Goal: Task Accomplishment & Management: Use online tool/utility

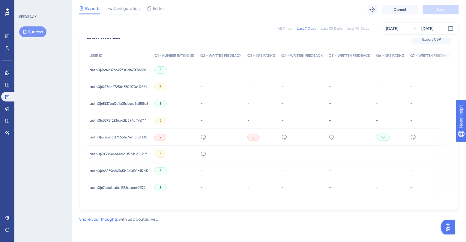
scroll to position [183, 0]
click at [133, 185] on span "auth0|67ccbbaffa1336daecf0ff74" at bounding box center [118, 187] width 56 height 5
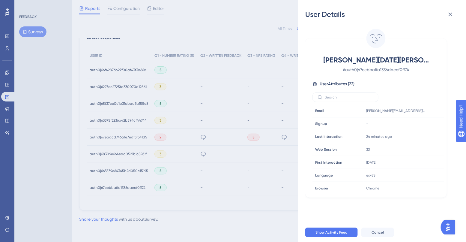
click at [211, 162] on div "User Details Eric San Miguel # auth0|67ccbbaffa1336daecf0ff74 User Attributes (…" at bounding box center [233, 121] width 466 height 242
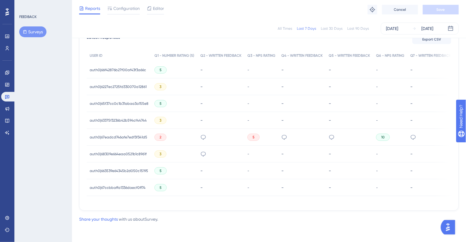
click at [126, 168] on span "auth0|663539e64345b2d050c15195" at bounding box center [119, 170] width 58 height 5
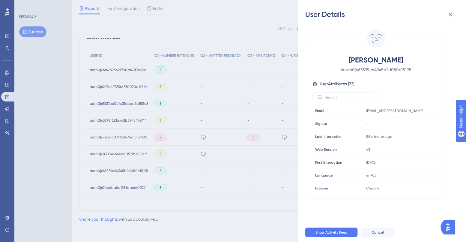
click at [142, 149] on div "User Details Andres Sarrazin # auth0|663539e64345b2d050c15195 User Attributes (…" at bounding box center [233, 121] width 466 height 242
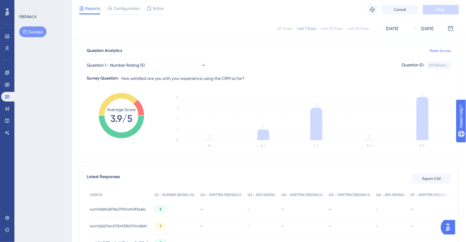
scroll to position [0, 0]
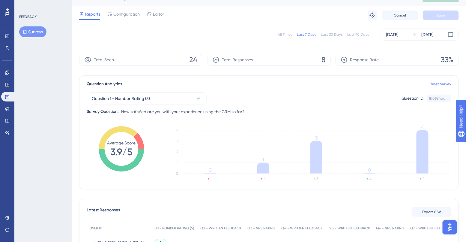
scroll to position [10, 0]
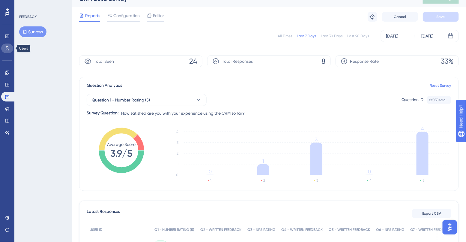
click at [7, 47] on icon at bounding box center [7, 48] width 5 height 5
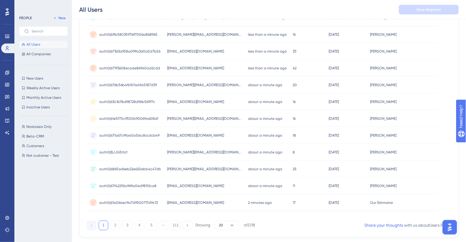
scroll to position [242, 0]
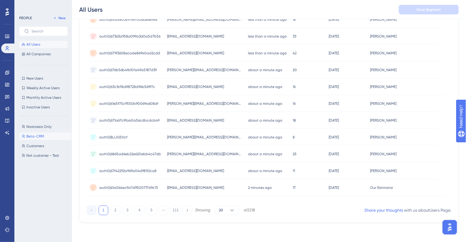
click at [44, 135] on button "Beta-CRM Beta-CRM" at bounding box center [45, 135] width 52 height 7
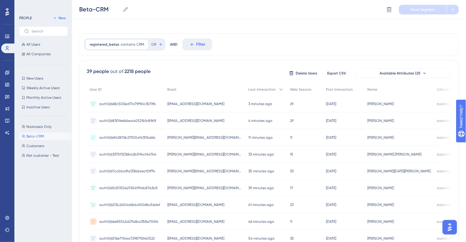
scroll to position [0, 0]
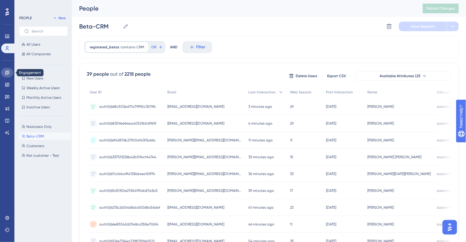
click at [9, 73] on icon at bounding box center [7, 72] width 4 height 4
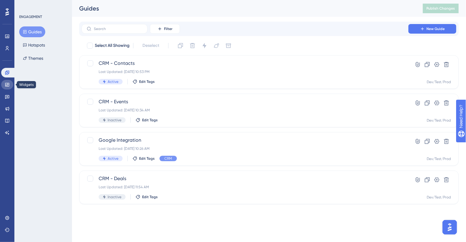
click at [9, 86] on icon at bounding box center [7, 84] width 5 height 5
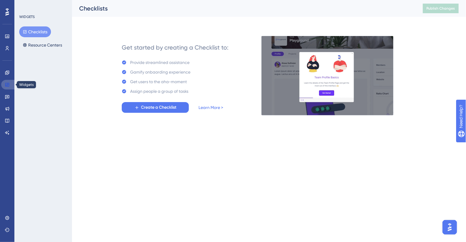
click at [7, 85] on icon at bounding box center [7, 84] width 5 height 5
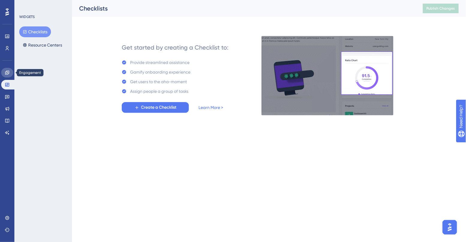
click at [6, 75] on icon at bounding box center [7, 72] width 5 height 5
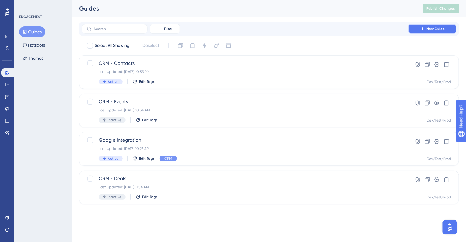
click at [419, 29] on button "New Guide" at bounding box center [432, 29] width 48 height 10
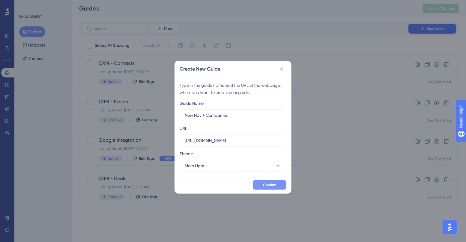
type input "New Nav + Companies"
click at [262, 184] on button "Confirm" at bounding box center [270, 185] width 34 height 10
